Goal: Transaction & Acquisition: Purchase product/service

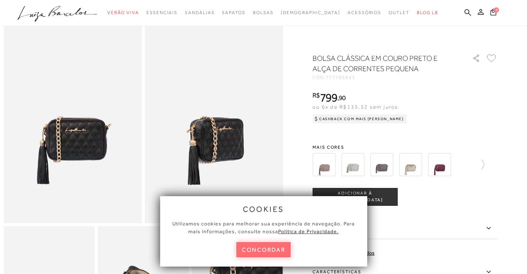
click at [271, 252] on button "concordar" at bounding box center [264, 249] width 55 height 15
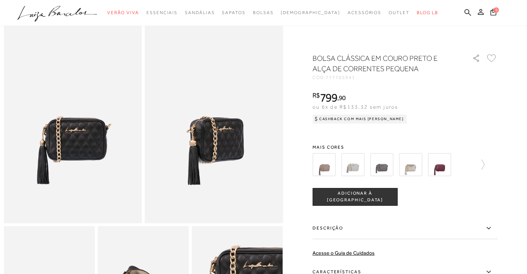
click at [383, 165] on img at bounding box center [382, 164] width 23 height 23
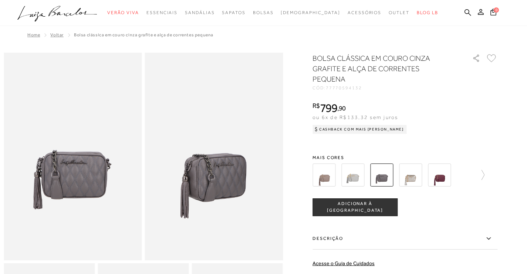
click at [323, 180] on img at bounding box center [324, 174] width 23 height 23
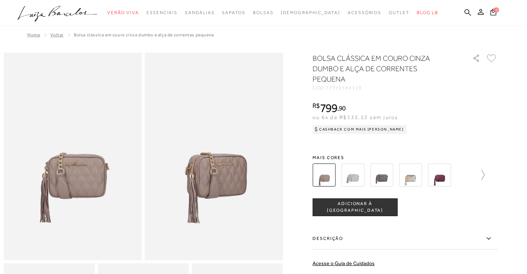
click at [485, 170] on icon at bounding box center [480, 175] width 10 height 10
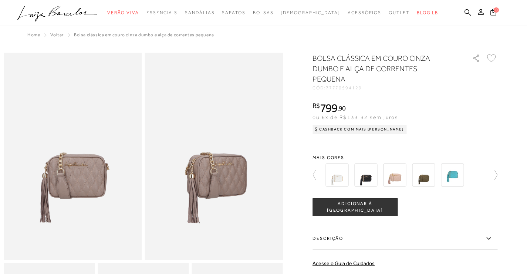
click at [368, 178] on img at bounding box center [366, 174] width 23 height 23
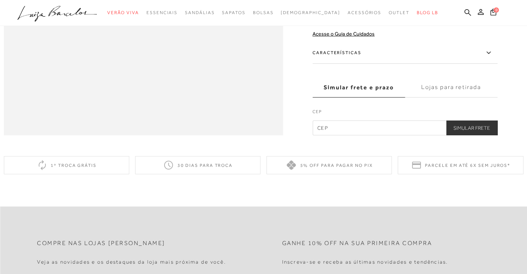
scroll to position [688, 0]
click at [341, 134] on input "text" at bounding box center [405, 126] width 185 height 15
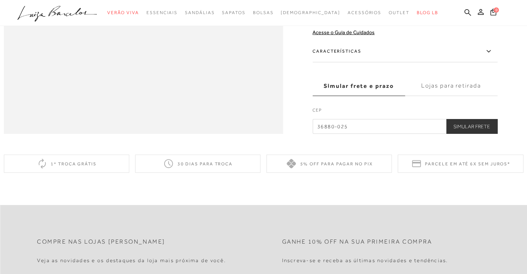
type input "36880-025"
click at [486, 134] on button "Simular Frete" at bounding box center [471, 126] width 51 height 15
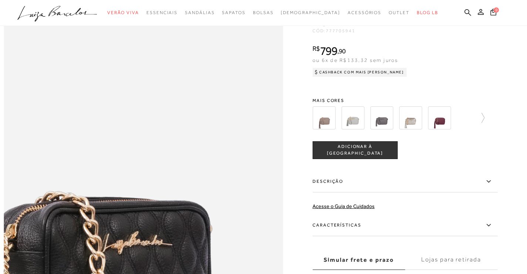
scroll to position [429, 0]
